Goal: Obtain resource: Download file/media

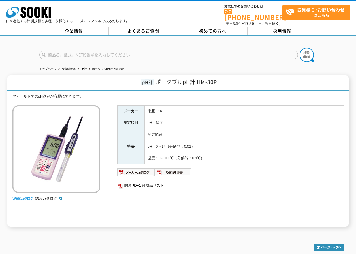
scroll to position [50, 0]
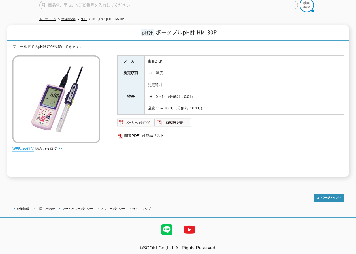
click at [146, 118] on img at bounding box center [135, 122] width 37 height 9
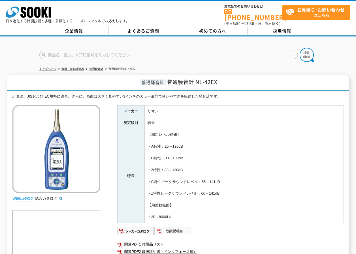
scroll to position [28, 0]
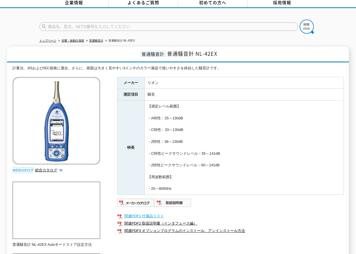
click at [263, 214] on link "関連PDF1 付属品リスト" at bounding box center [230, 215] width 226 height 7
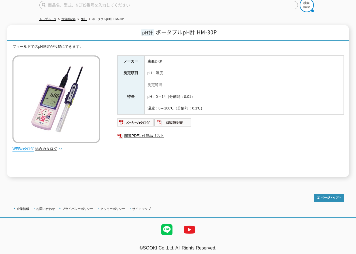
scroll to position [50, 0]
drag, startPoint x: 157, startPoint y: 30, endPoint x: 217, endPoint y: 29, distance: 59.4
click at [217, 29] on span "ポータブルpH計 HM-30P" at bounding box center [186, 32] width 61 height 8
copy span "ポータブルpH計 HM-30P"
click at [164, 183] on div "企業情報 お問い合わせ プライバシーポリシー クッキーポリシー サイトマップ ©SOOKI Co.,Ltd. All Rights Reserved. テスト…" at bounding box center [178, 220] width 356 height 74
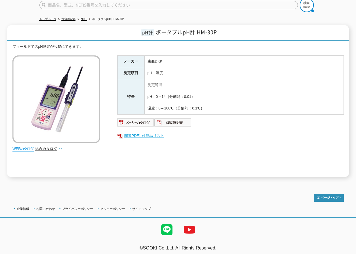
click at [150, 132] on link "関連PDF1 付属品リスト" at bounding box center [230, 135] width 226 height 7
